Goal: Check status

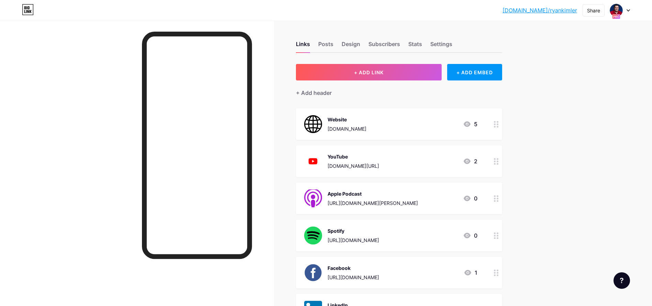
click at [627, 9] on div at bounding box center [620, 10] width 20 height 12
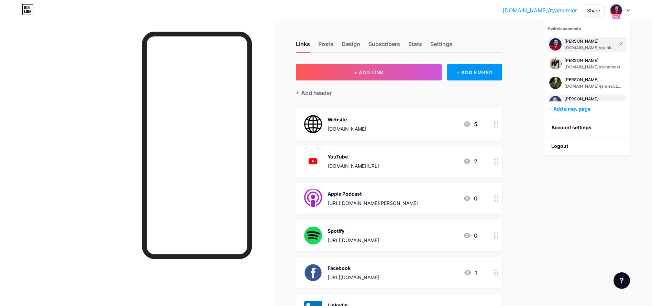
scroll to position [52, 0]
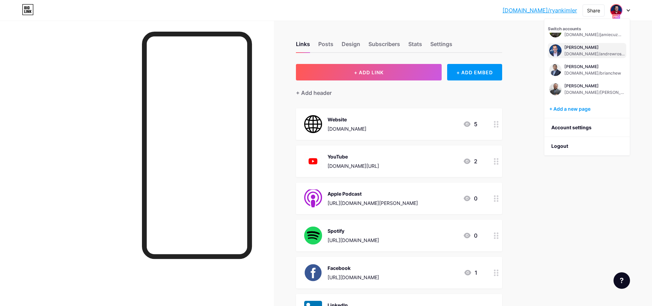
click at [585, 47] on div "[PERSON_NAME]" at bounding box center [594, 47] width 60 height 5
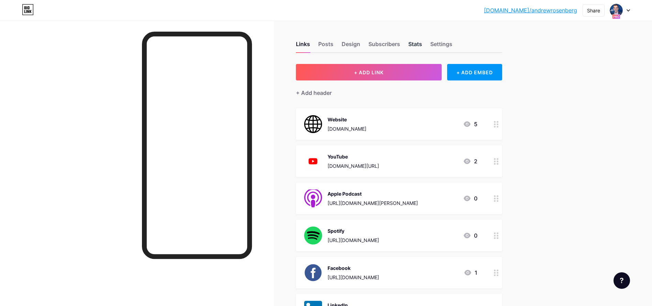
click at [422, 49] on div "Stats" at bounding box center [415, 46] width 14 height 12
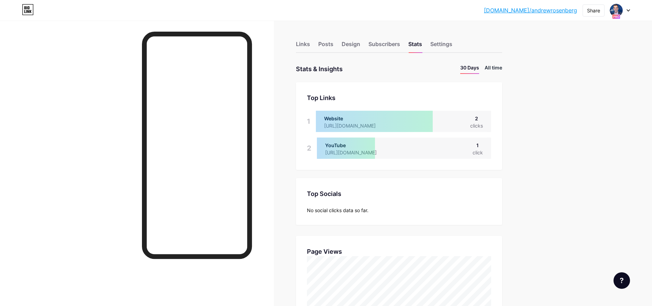
scroll to position [306, 652]
click at [501, 69] on li "All time" at bounding box center [493, 69] width 18 height 10
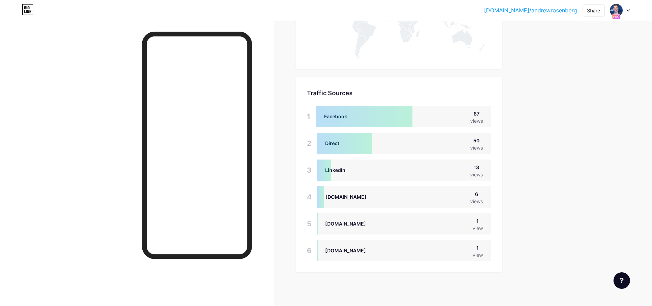
scroll to position [416, 0]
click at [621, 9] on img at bounding box center [615, 10] width 11 height 11
